Goal: Information Seeking & Learning: Learn about a topic

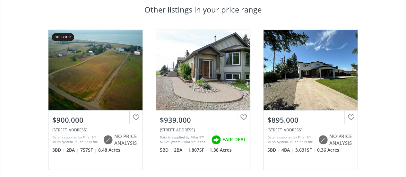
scroll to position [255, 0]
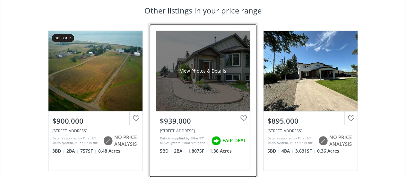
click at [196, 70] on div "View Photos & Details" at bounding box center [203, 71] width 46 height 6
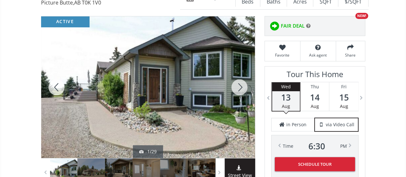
scroll to position [78, 0]
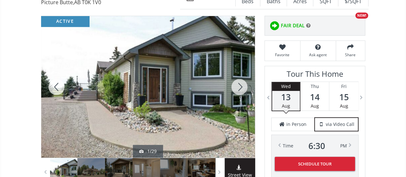
click at [240, 87] on div at bounding box center [239, 87] width 31 height 142
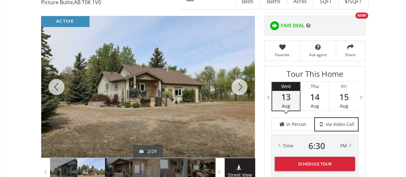
click at [240, 87] on div at bounding box center [239, 87] width 31 height 142
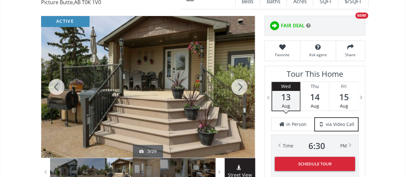
click at [240, 87] on div at bounding box center [239, 87] width 31 height 142
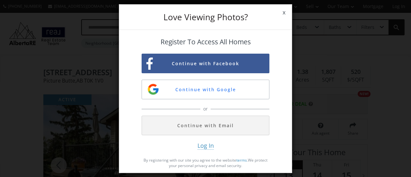
click at [285, 14] on span "x" at bounding box center [284, 13] width 16 height 18
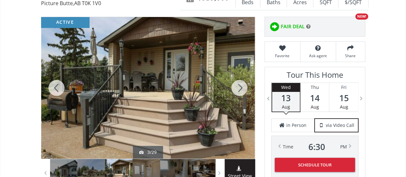
scroll to position [76, 0]
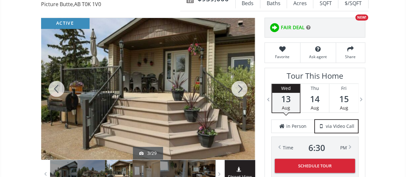
click at [240, 87] on div at bounding box center [239, 89] width 31 height 142
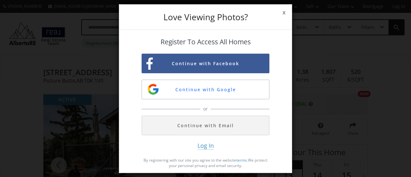
click at [284, 11] on span "x" at bounding box center [284, 13] width 16 height 18
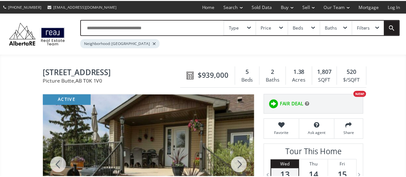
scroll to position [76, 0]
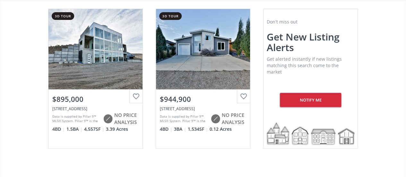
scroll to position [84, 0]
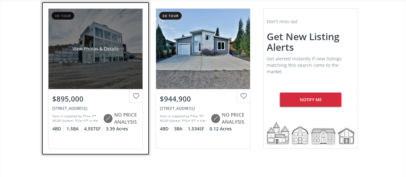
click at [102, 50] on div "View Photos & Details" at bounding box center [95, 49] width 46 height 6
